Goal: Transaction & Acquisition: Purchase product/service

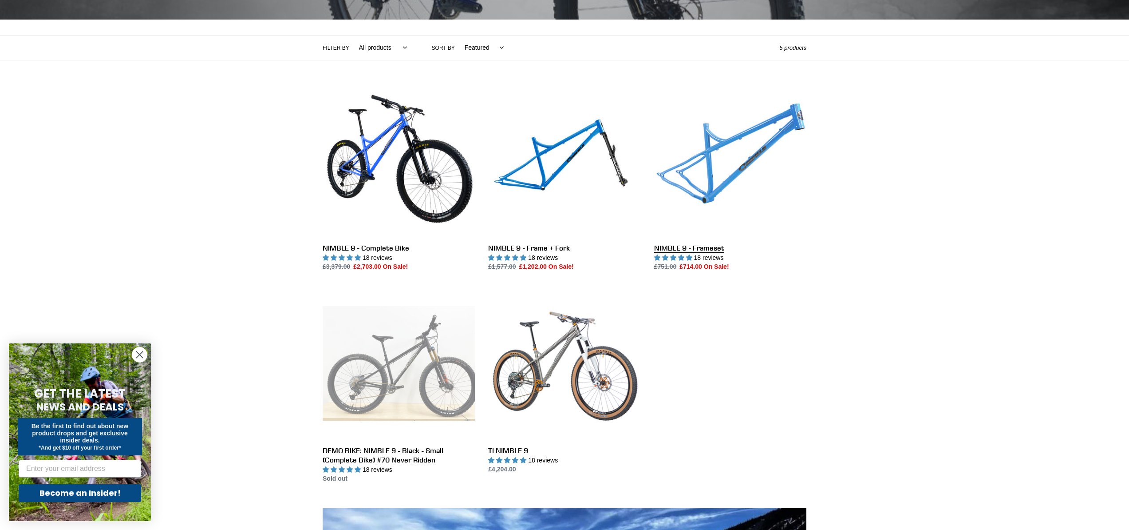
scroll to position [272, 0]
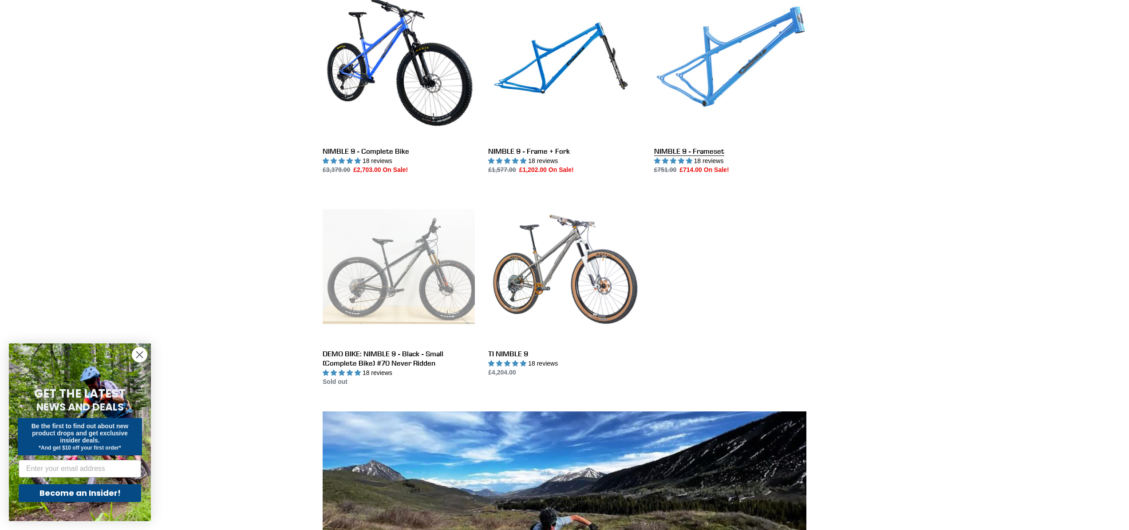
click at [732, 75] on link "NIMBLE 9 - Frameset" at bounding box center [730, 81] width 152 height 187
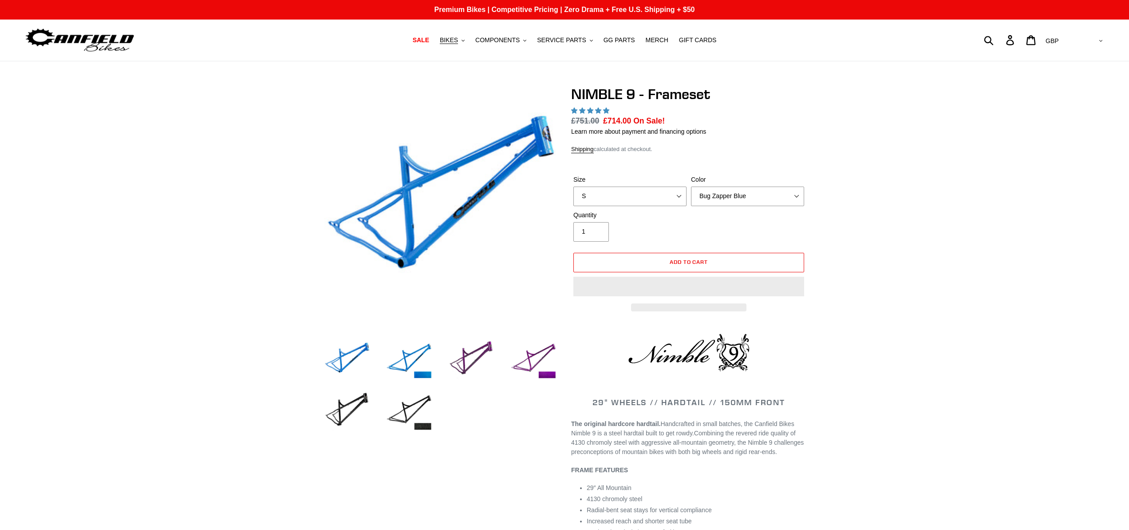
select select "highest-rating"
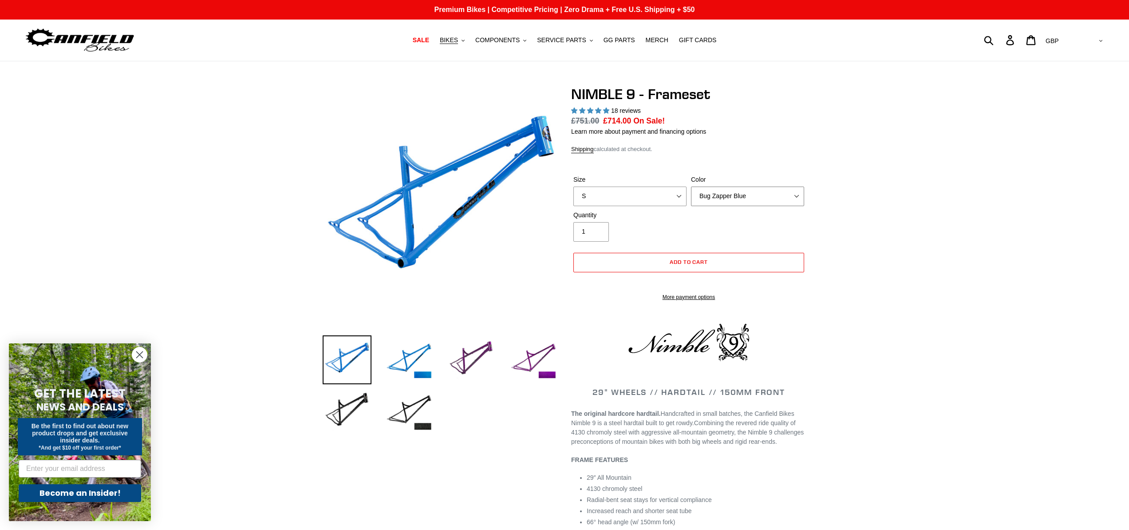
click at [727, 198] on select "Bug Zapper Blue Purple Haze -Sold Out Galaxy Black" at bounding box center [747, 196] width 113 height 20
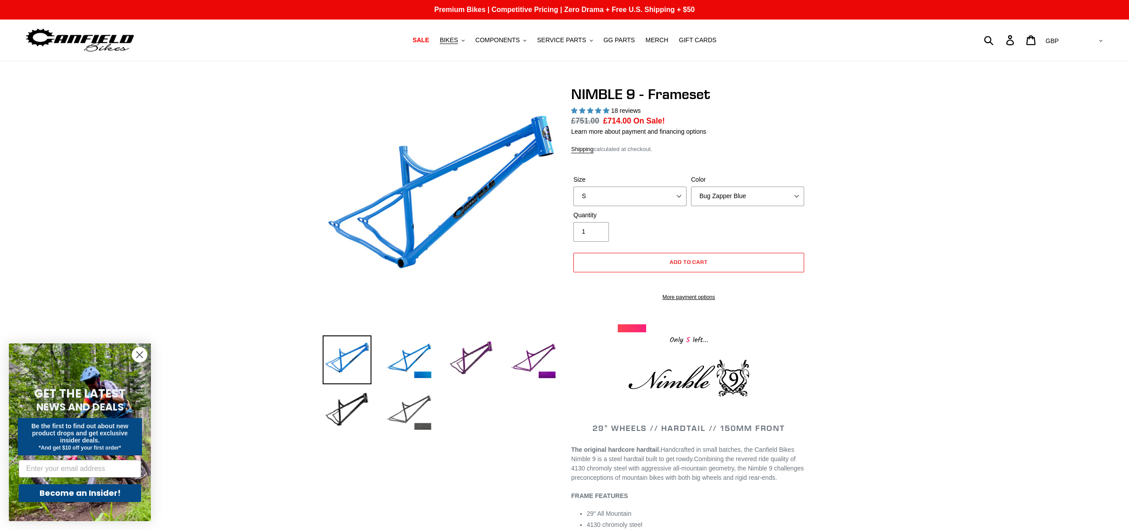
click at [425, 404] on img at bounding box center [409, 411] width 49 height 49
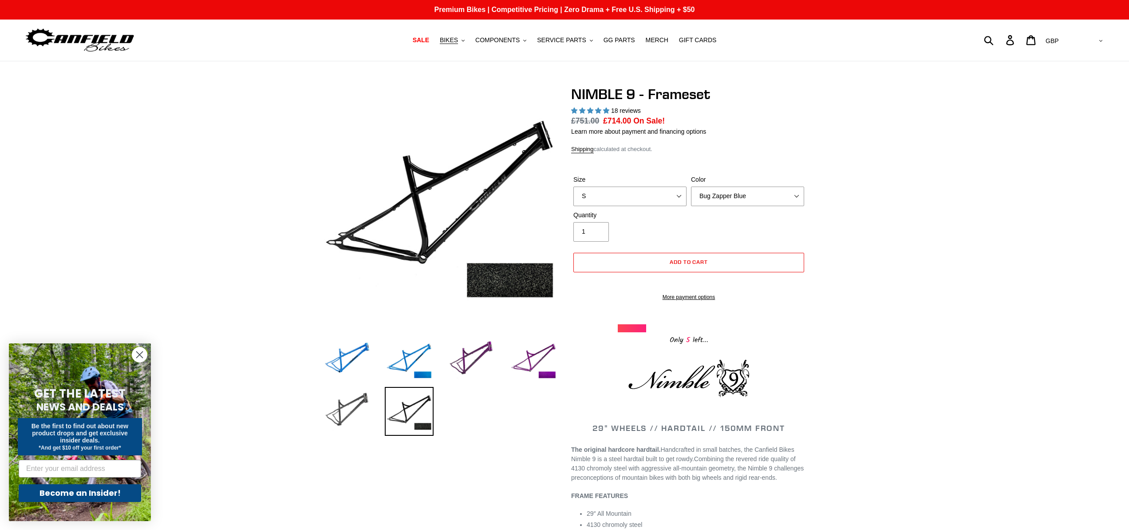
click at [349, 416] on img at bounding box center [347, 411] width 49 height 49
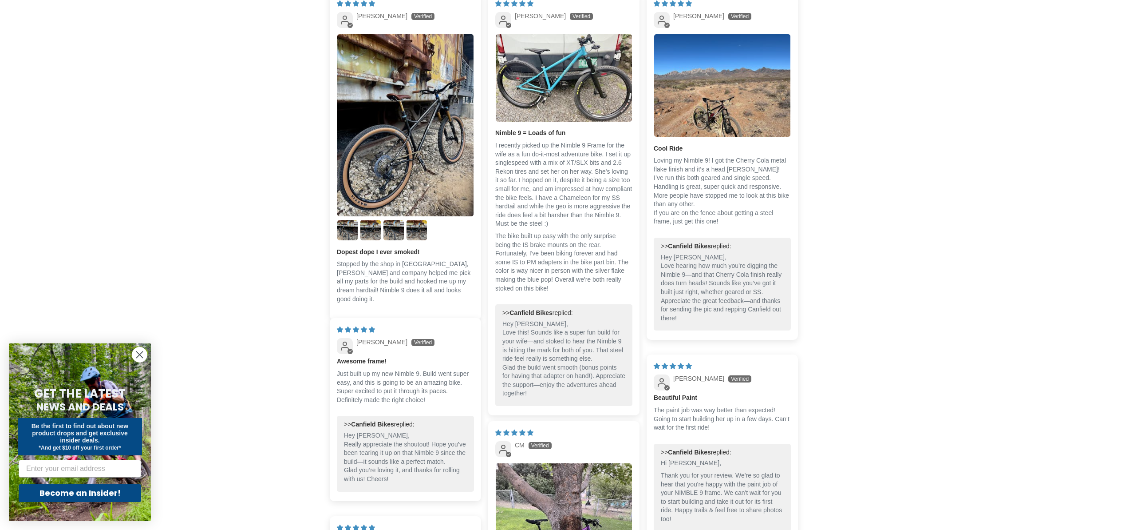
scroll to position [1312, 0]
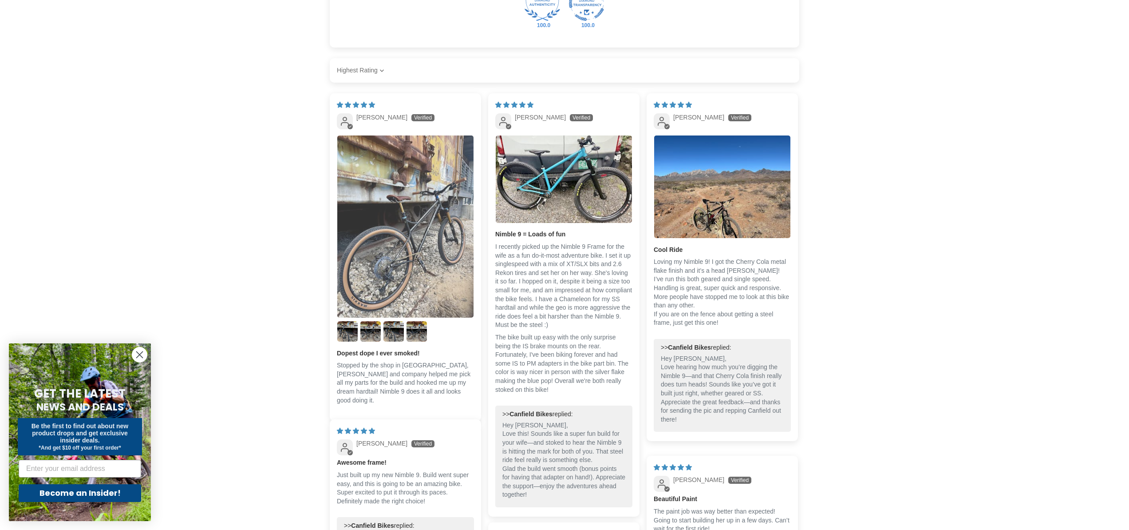
click at [405, 289] on img "Link to user picture 1" at bounding box center [405, 226] width 136 height 182
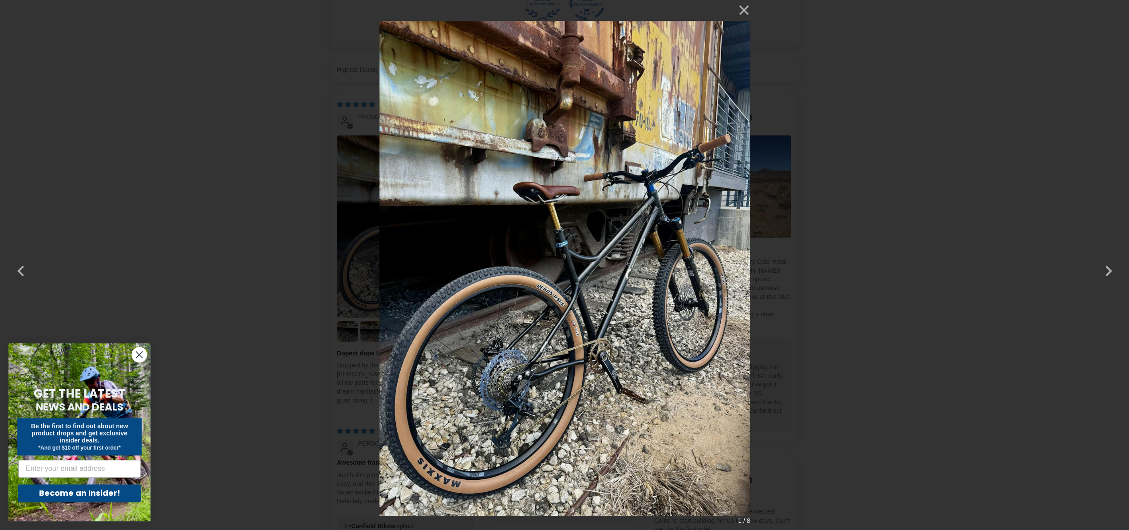
scroll to position [0, 0]
click at [1111, 270] on button "button" at bounding box center [1107, 264] width 21 height 21
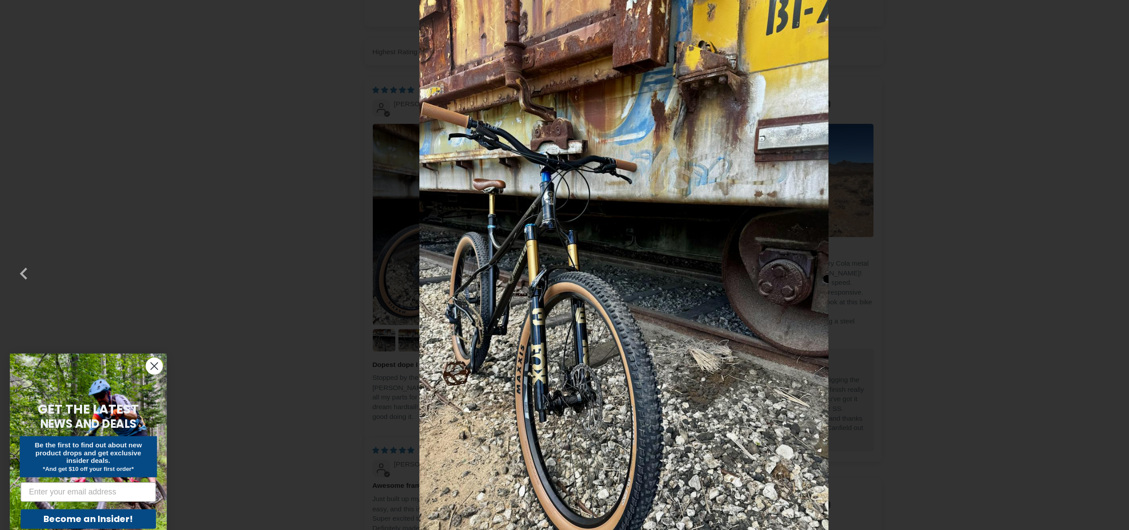
click at [807, 268] on div "× 2 / 8 Loading..." at bounding box center [564, 265] width 1129 height 530
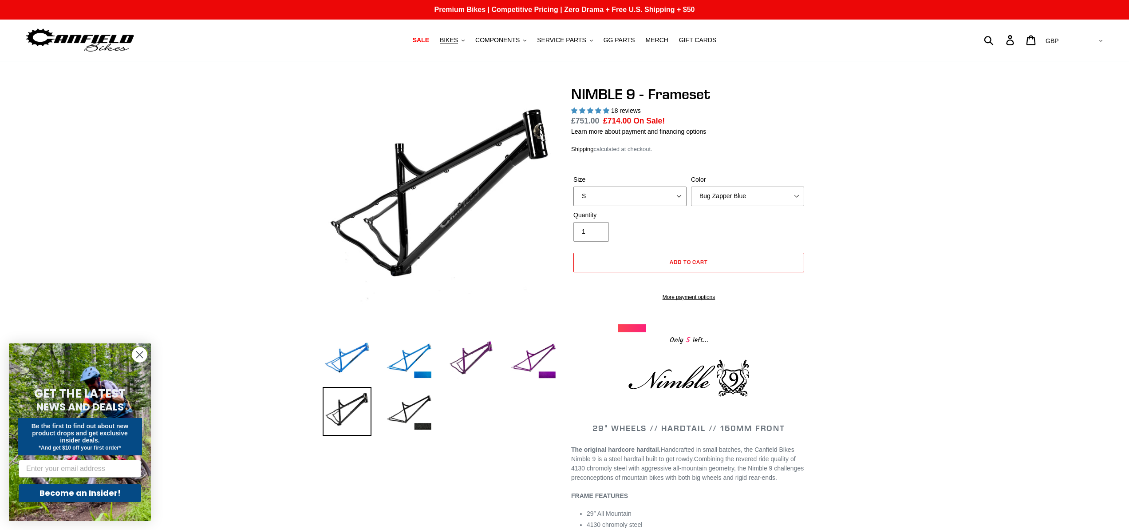
click at [644, 194] on select "S M L XL" at bounding box center [630, 196] width 113 height 20
select select "M"
click at [574, 186] on select "S M L XL" at bounding box center [630, 196] width 113 height 20
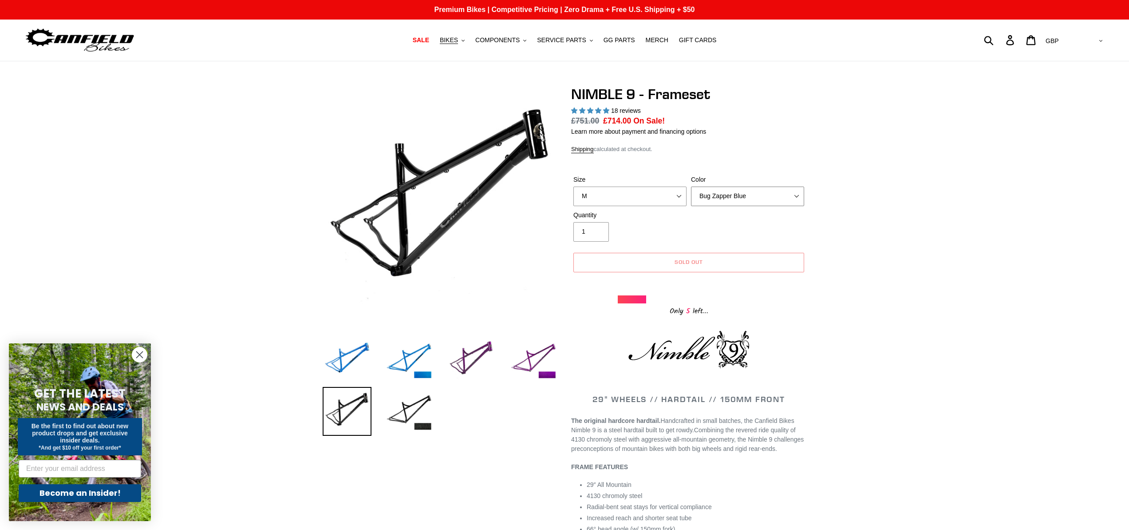
click at [730, 194] on select "Bug Zapper Blue Purple Haze -Sold Out Galaxy Black" at bounding box center [747, 196] width 113 height 20
click at [691, 186] on select "Bug Zapper Blue Purple Haze -Sold Out Galaxy Black" at bounding box center [747, 196] width 113 height 20
click at [726, 187] on select "Bug Zapper Blue Purple Haze -Sold Out Galaxy Black" at bounding box center [747, 196] width 113 height 20
select select "Purple Haze -Sold Out"
click at [691, 186] on select "Bug Zapper Blue Purple Haze -Sold Out Galaxy Black" at bounding box center [747, 196] width 113 height 20
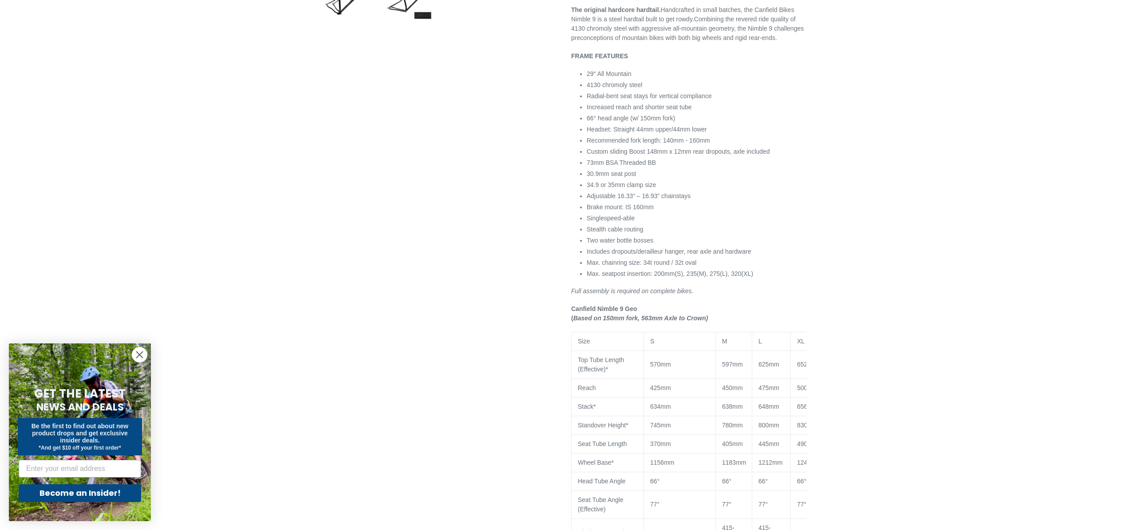
scroll to position [434, 0]
